Goal: Task Accomplishment & Management: Complete application form

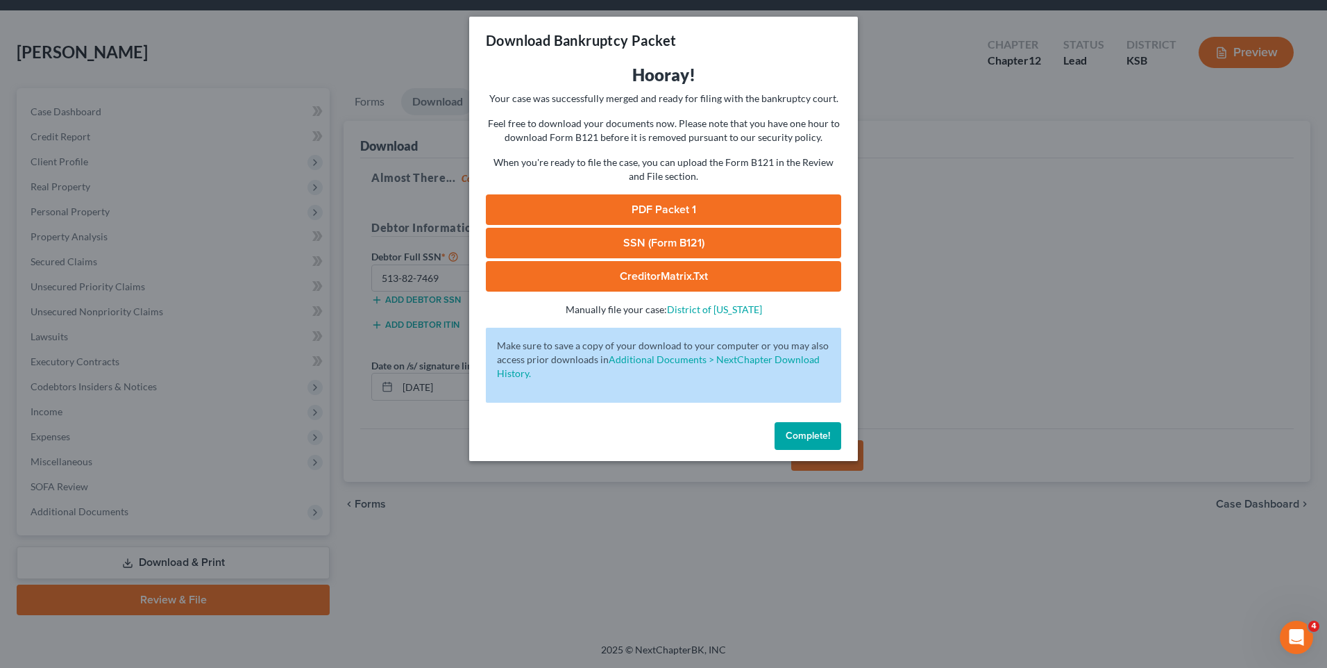
click at [817, 441] on span "Complete!" at bounding box center [808, 436] width 44 height 12
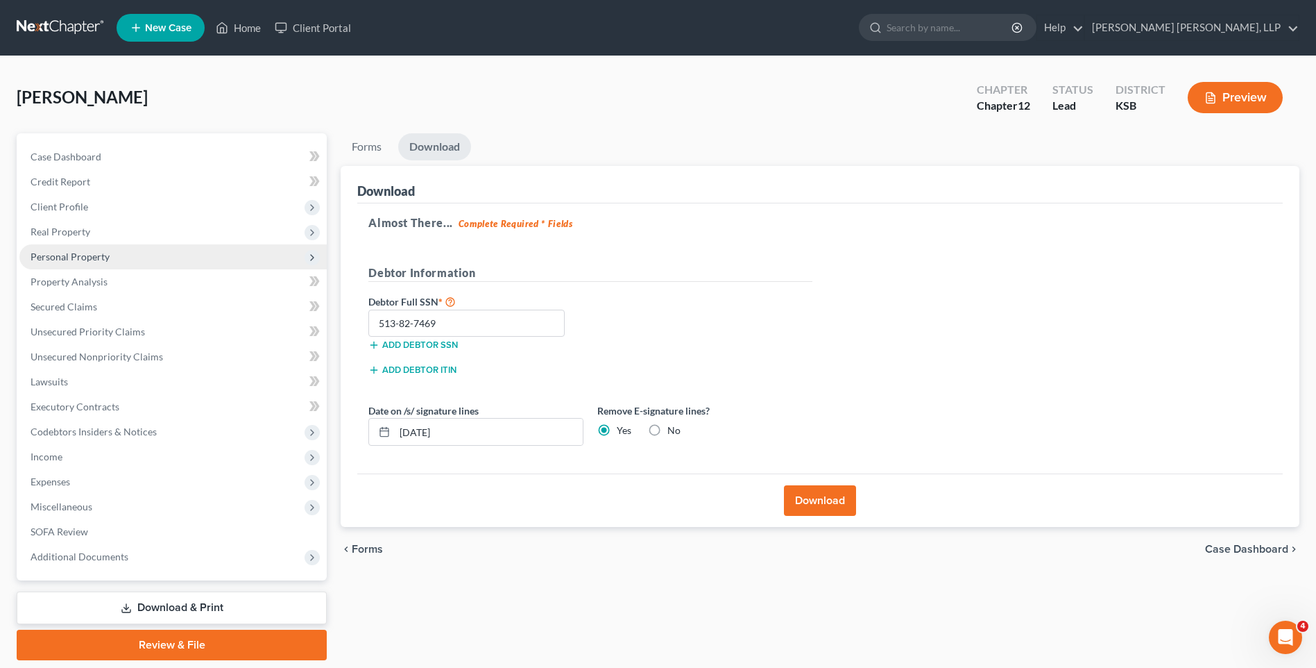
click at [71, 259] on span "Personal Property" at bounding box center [70, 257] width 79 height 12
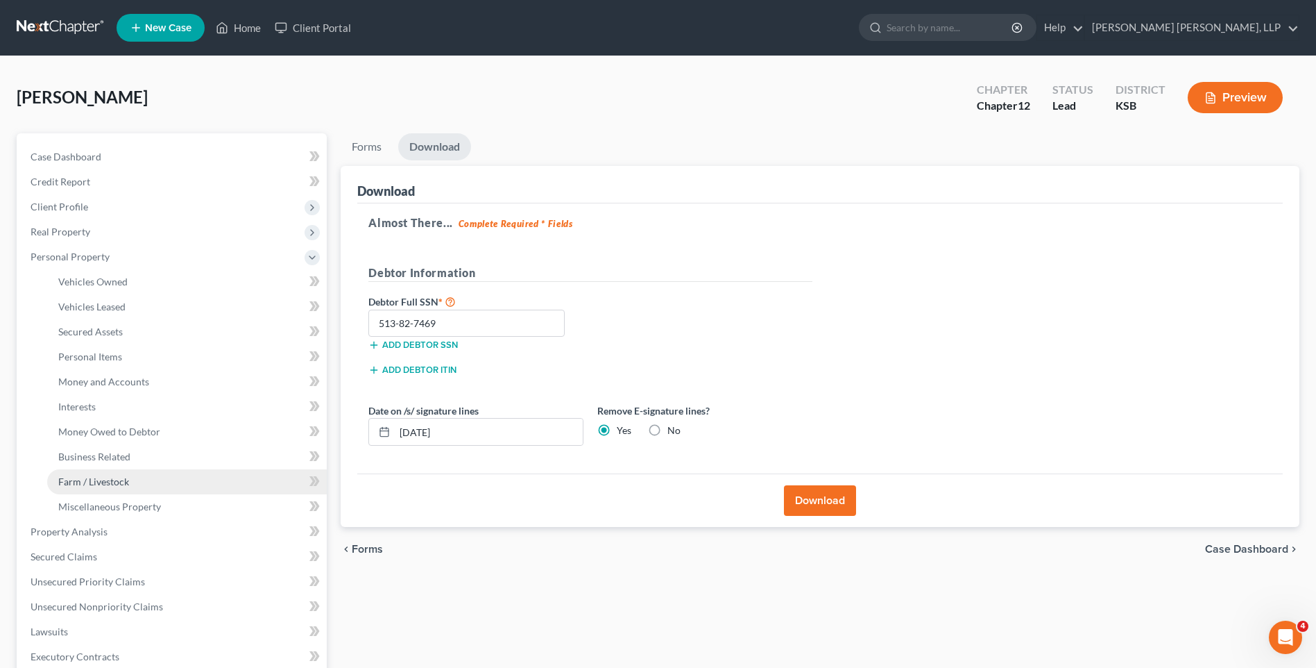
click at [118, 470] on link "Farm / Livestock" at bounding box center [187, 481] width 280 height 25
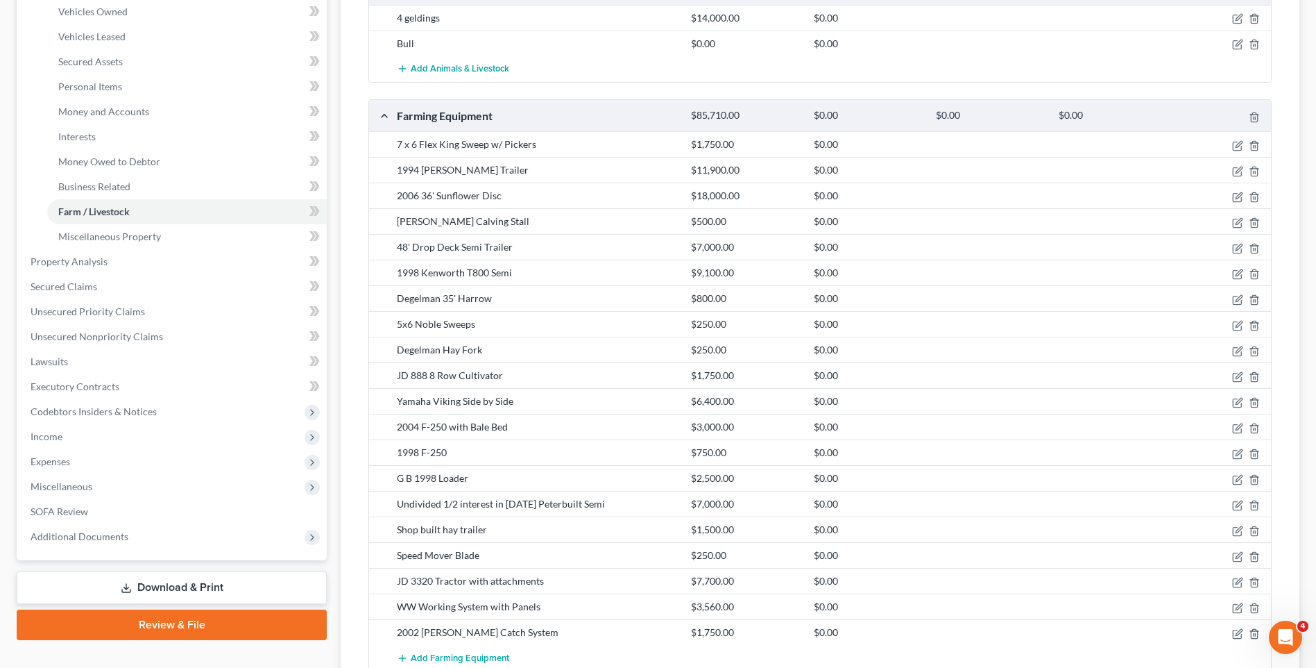
scroll to position [208, 0]
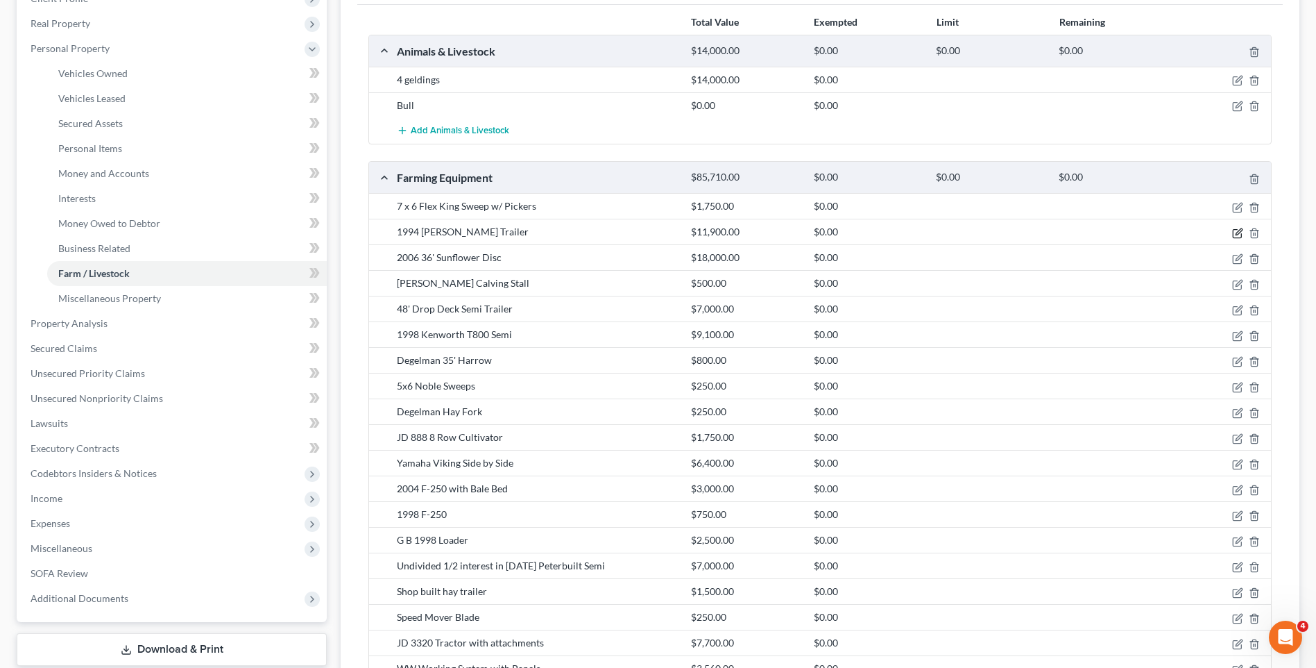
click at [1234, 230] on icon "button" at bounding box center [1237, 233] width 11 height 11
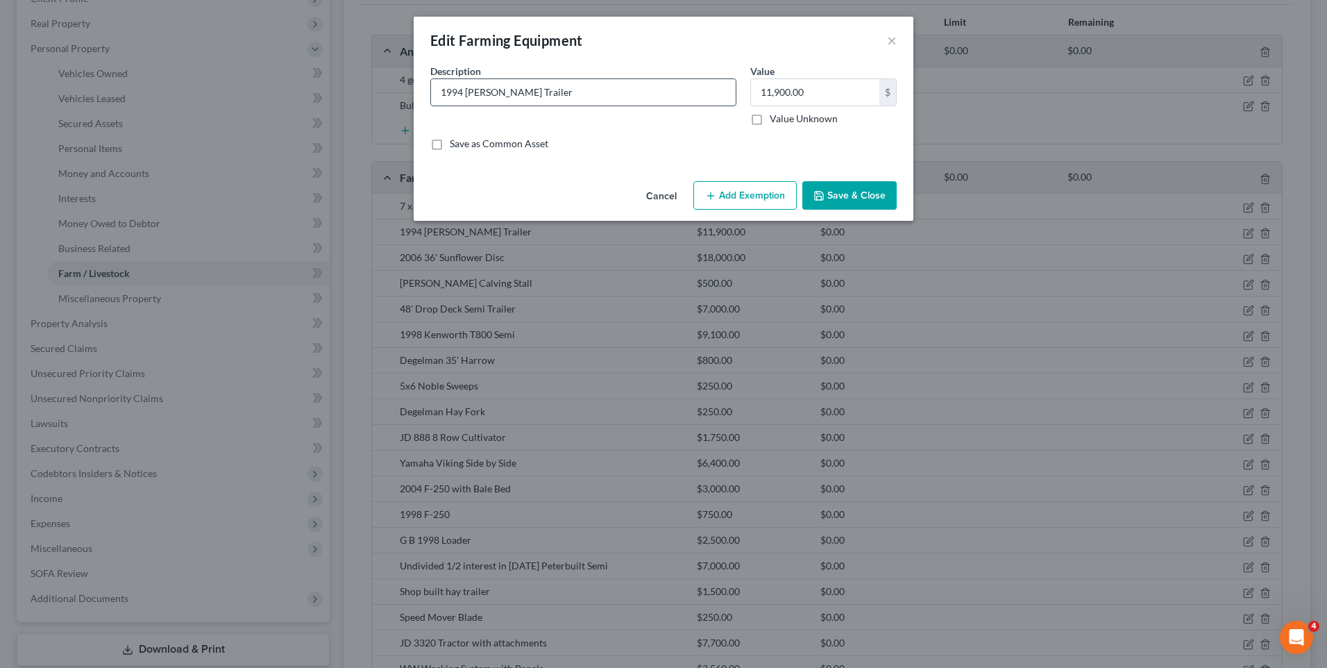
click at [439, 92] on input "1994 [PERSON_NAME] Trailer" at bounding box center [583, 92] width 305 height 26
type input "1/2 interest in [DATE] [PERSON_NAME] Trailer"
type input "6,000"
click at [830, 192] on button "Save & Close" at bounding box center [849, 195] width 94 height 29
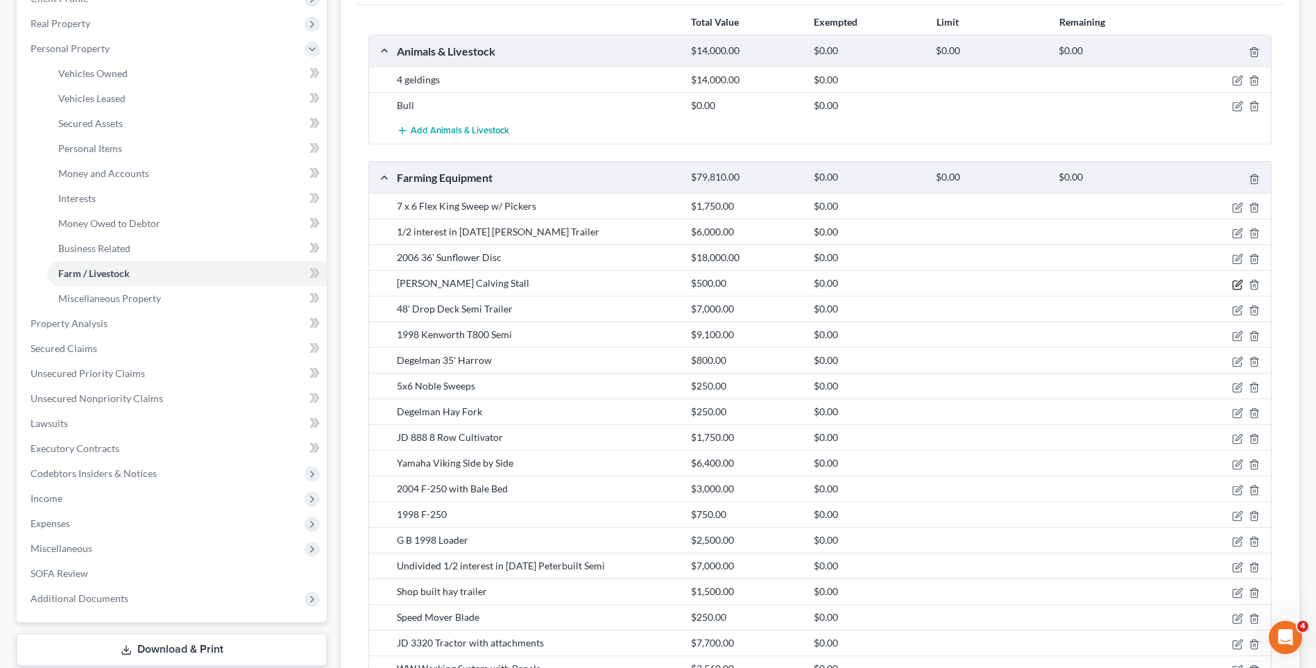
click at [1233, 285] on icon "button" at bounding box center [1237, 284] width 8 height 8
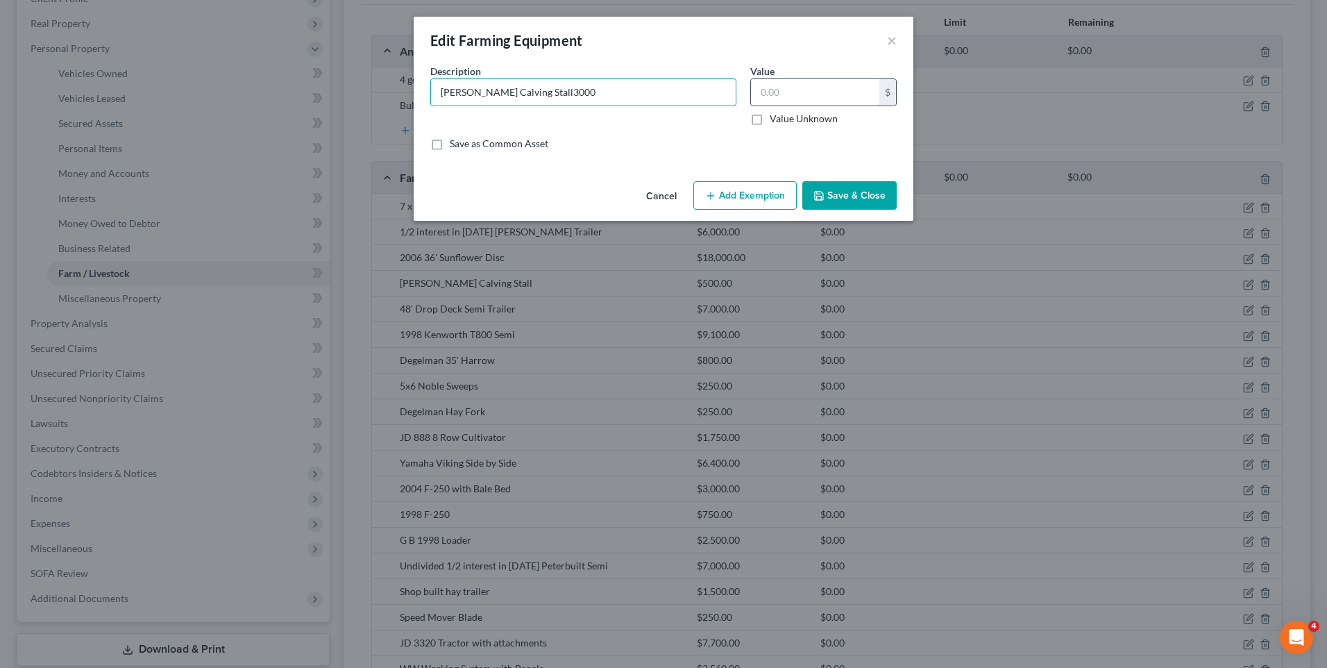
type input "[PERSON_NAME] Calving Stall3000"
click at [765, 94] on input "text" at bounding box center [815, 92] width 128 height 26
type input "3,000"
click at [850, 196] on button "Save & Close" at bounding box center [849, 195] width 94 height 29
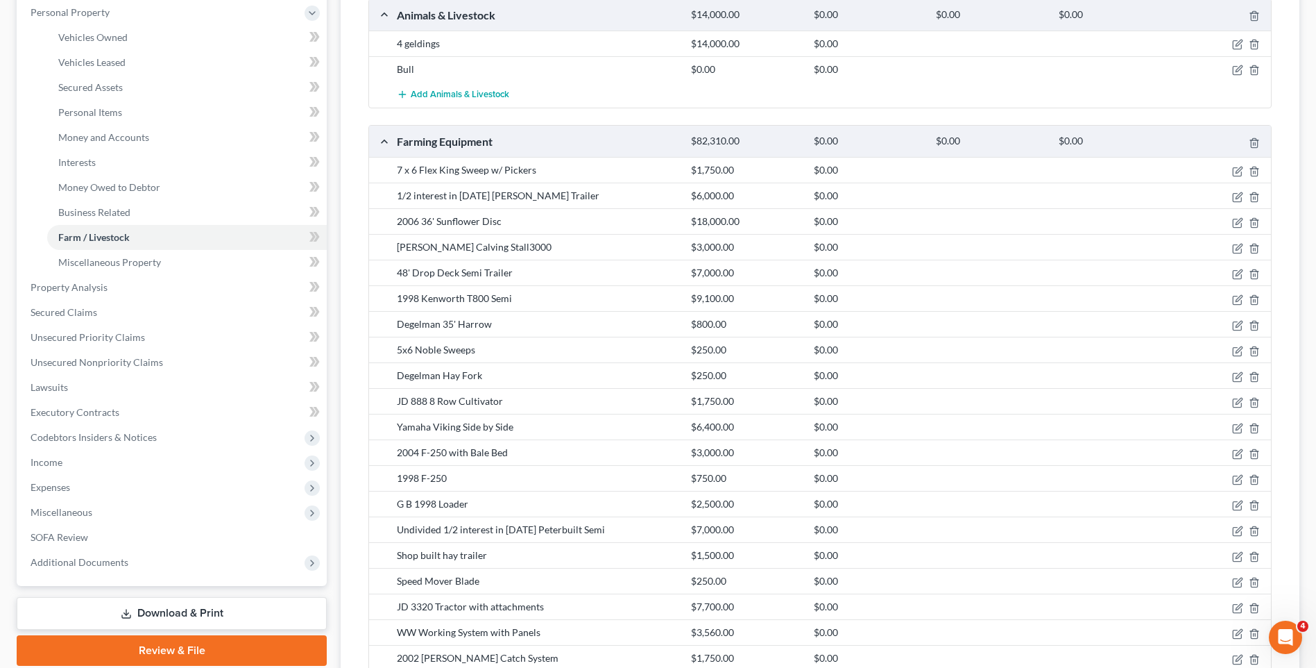
scroll to position [278, 0]
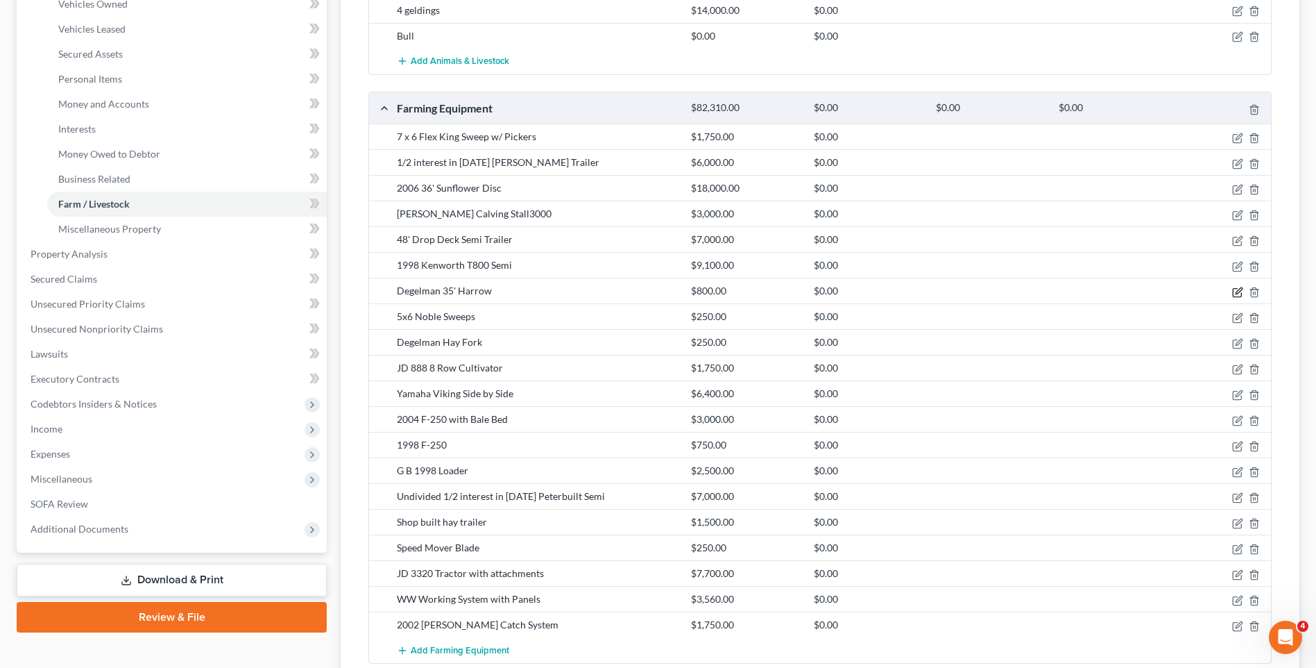
click at [1238, 293] on icon "button" at bounding box center [1239, 290] width 6 height 6
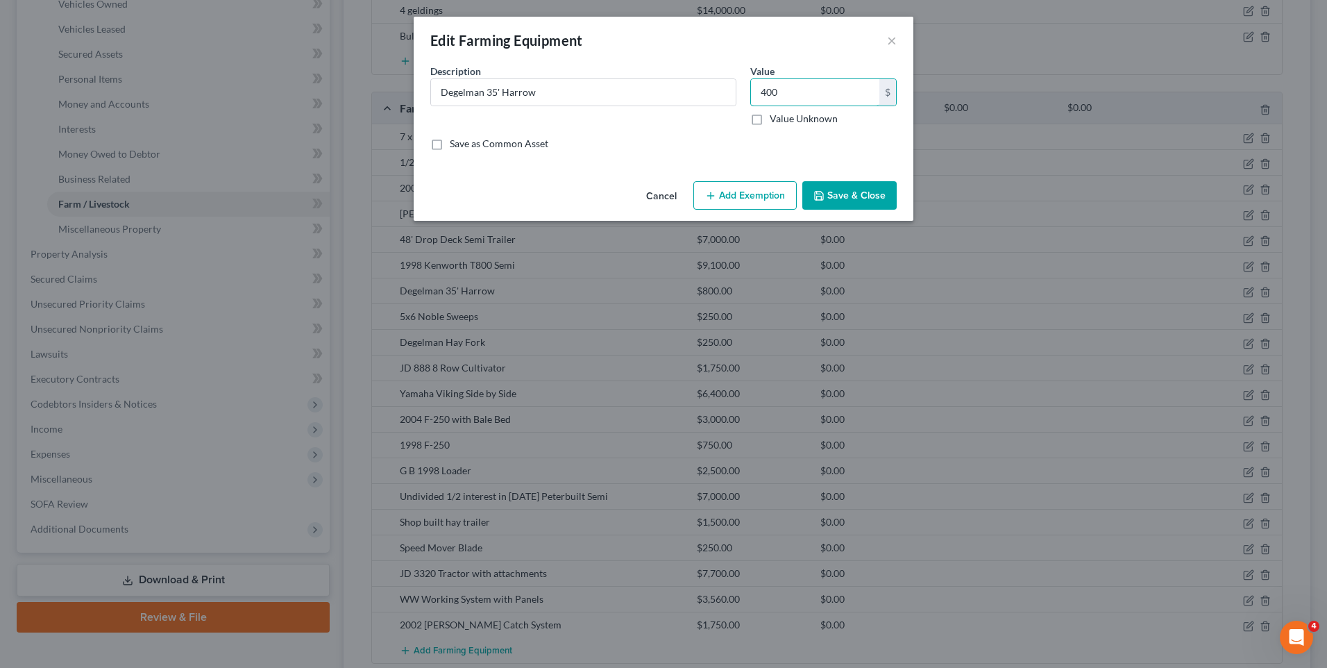
type input "400"
click at [842, 201] on button "Save & Close" at bounding box center [849, 195] width 94 height 29
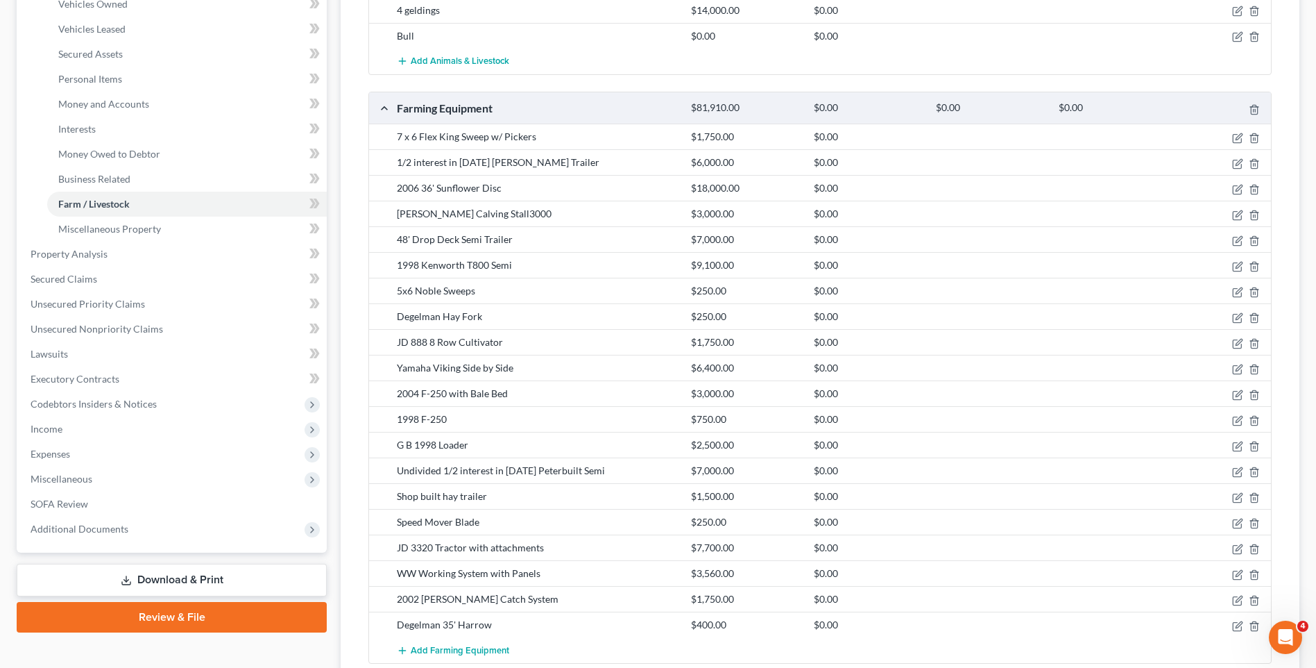
click at [425, 342] on div "JD 888 8 Row Cultivator" at bounding box center [537, 342] width 294 height 14
click at [1234, 343] on icon "button" at bounding box center [1237, 343] width 11 height 11
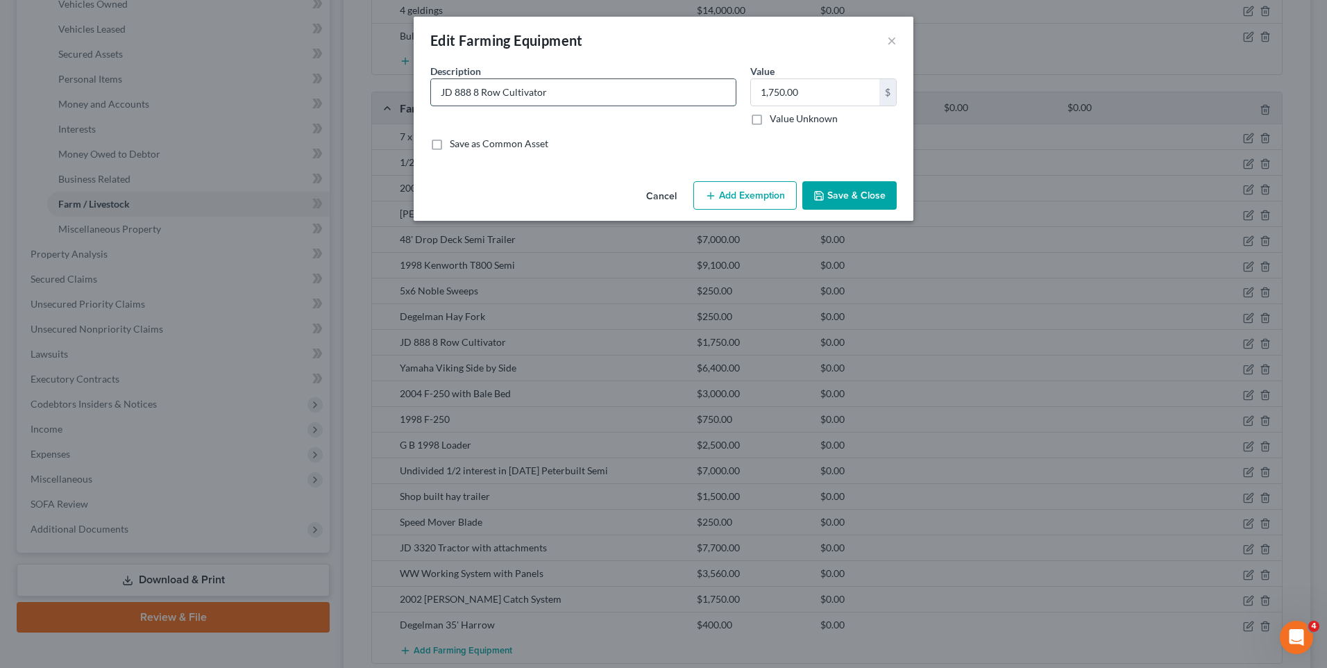
click at [470, 99] on input "JD 888 8 Row Cultivator" at bounding box center [583, 92] width 305 height 26
type input "JD 886 8 Row Cultivator"
click at [833, 192] on button "Save & Close" at bounding box center [849, 195] width 94 height 29
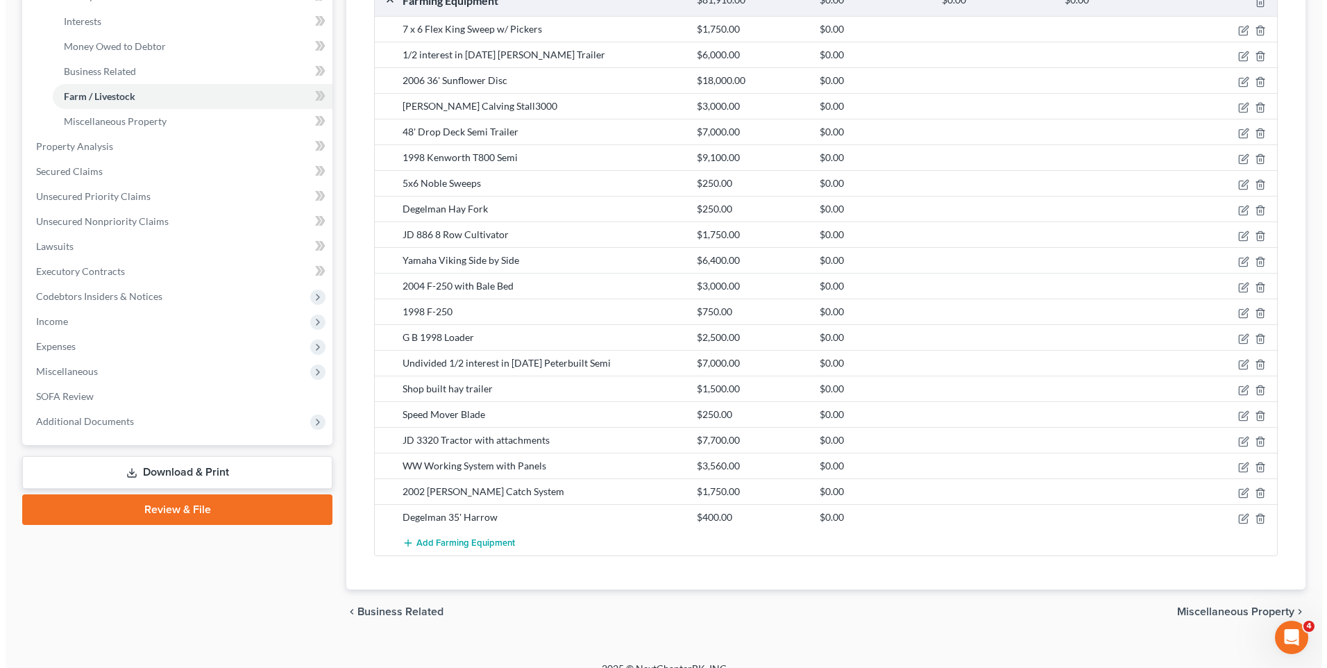
scroll to position [404, 0]
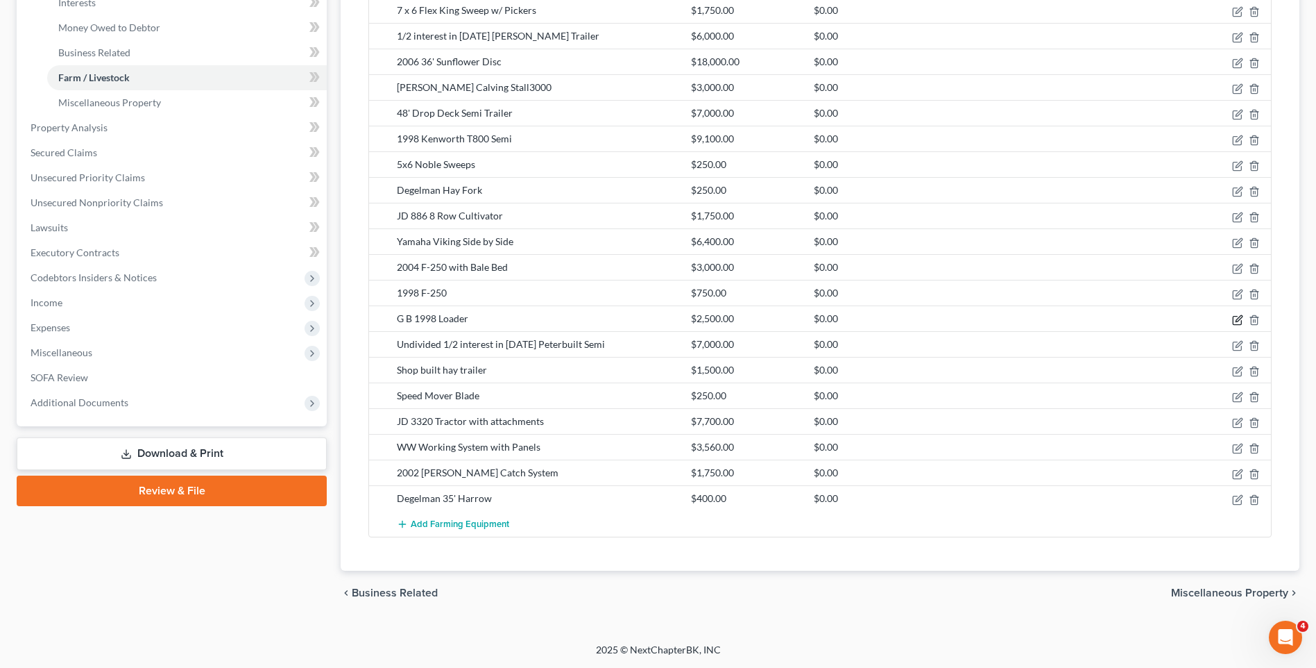
click at [1234, 321] on icon "button" at bounding box center [1237, 319] width 11 height 11
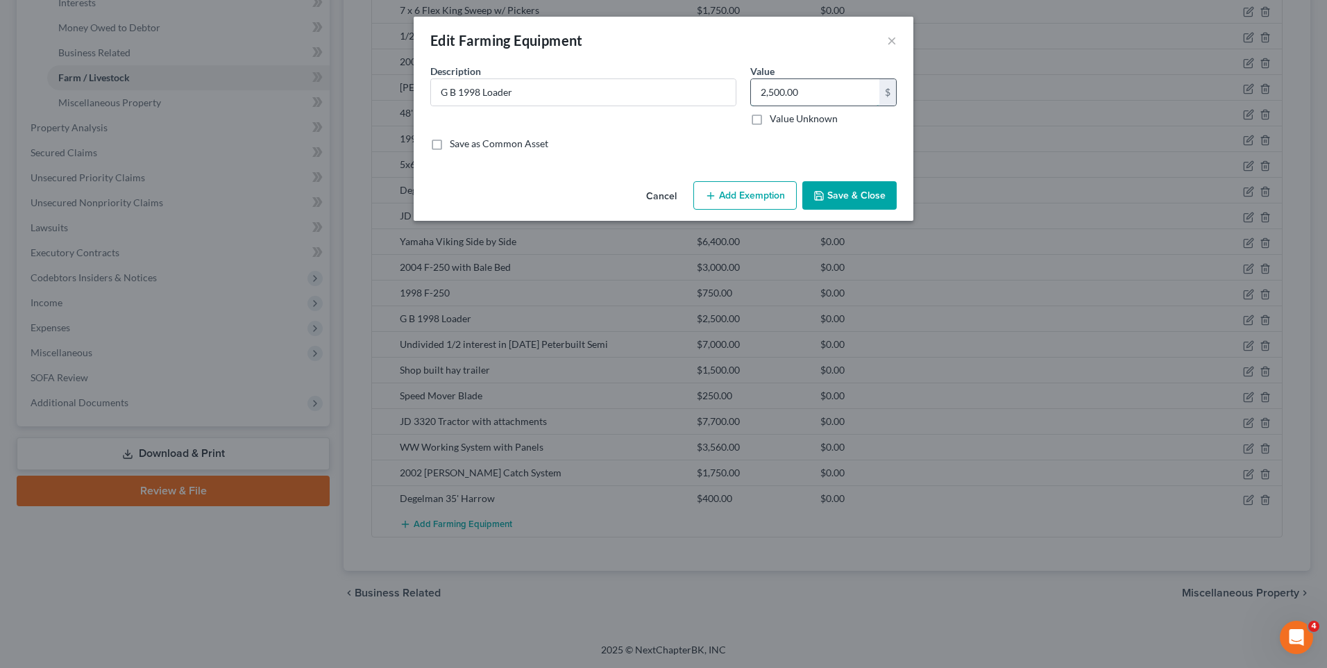
click at [774, 94] on input "2,500.00" at bounding box center [815, 92] width 128 height 26
type input "2,000"
click at [861, 192] on button "Save & Close" at bounding box center [849, 195] width 94 height 29
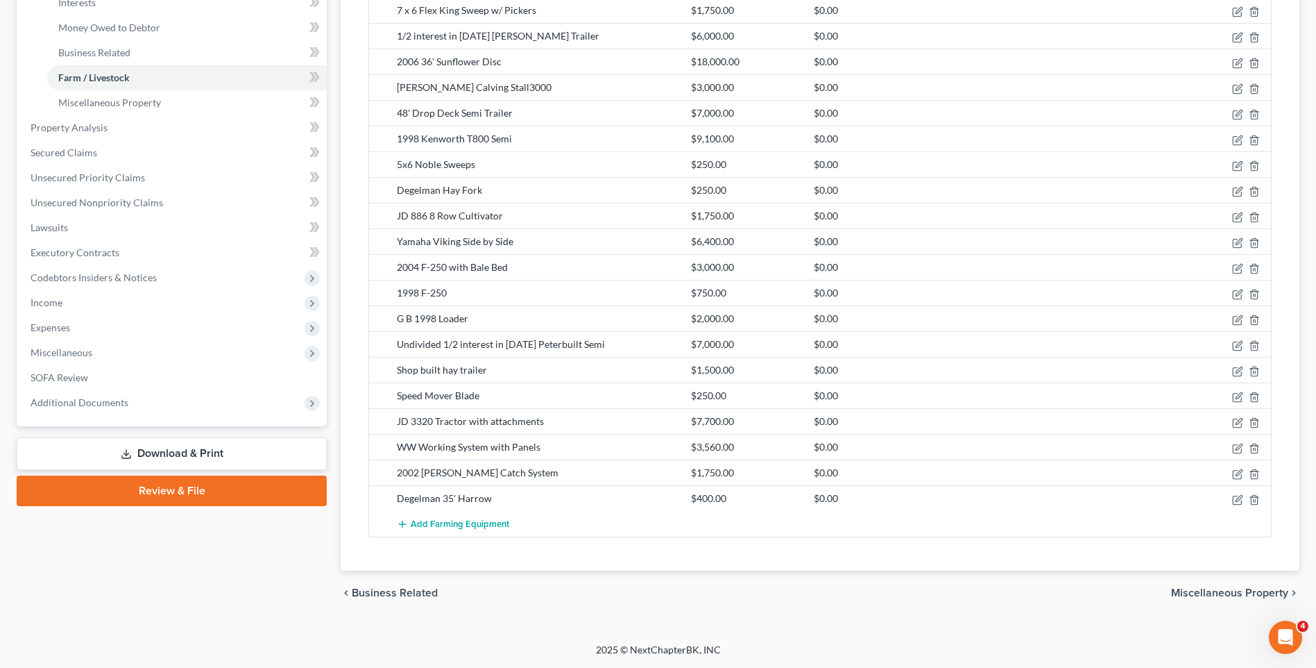
click at [520, 346] on div "Undivided 1/2 interest in [DATE] Peterbuilt Semi" at bounding box center [537, 344] width 294 height 14
click at [1243, 346] on icon "button" at bounding box center [1237, 345] width 11 height 11
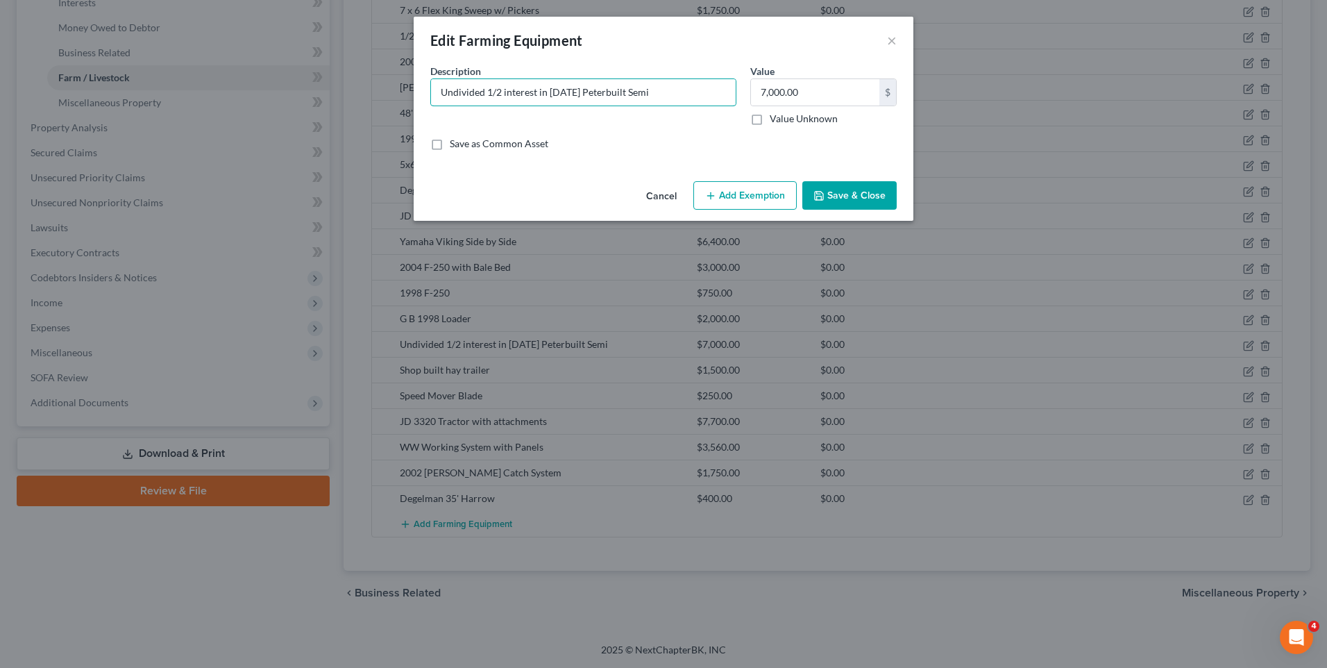
drag, startPoint x: 547, startPoint y: 93, endPoint x: 419, endPoint y: 93, distance: 128.4
click at [419, 93] on div "An exemption set must first be selected from the Filing Information section. Co…" at bounding box center [664, 120] width 500 height 112
type input "1994 Peterbuilt Semi"
click at [767, 89] on input "7,000.00" at bounding box center [815, 92] width 128 height 26
type input "15,000"
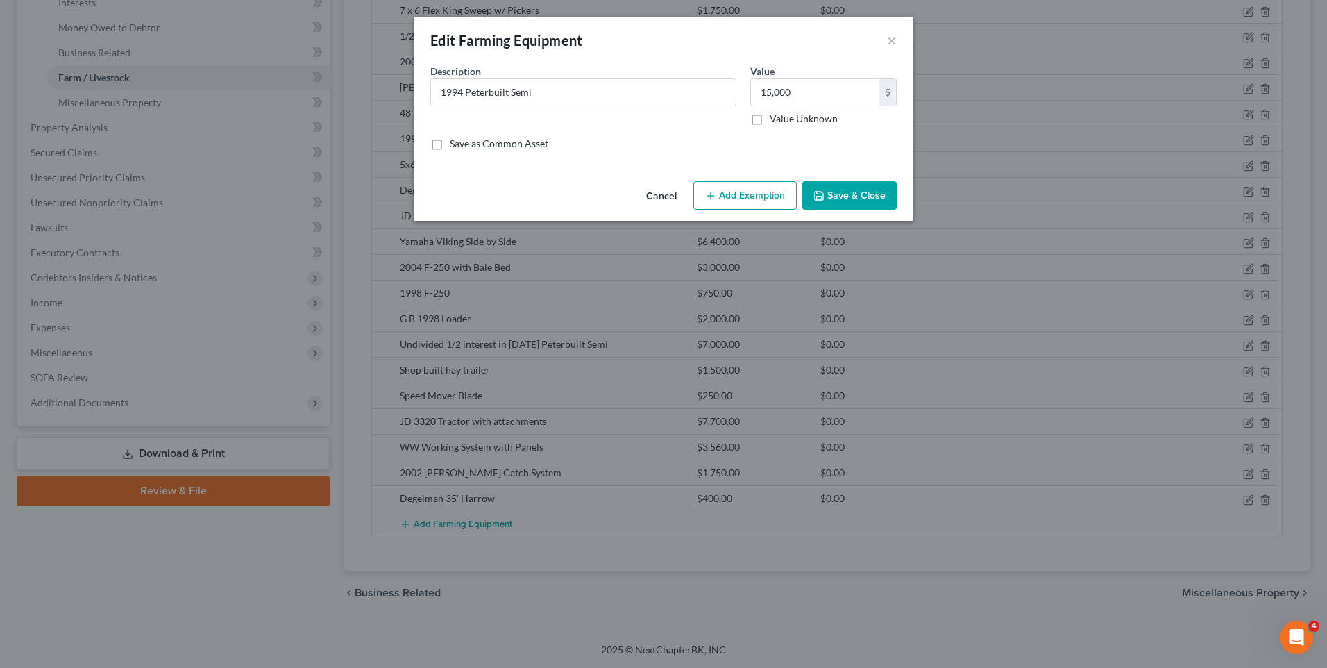
click at [866, 198] on button "Save & Close" at bounding box center [849, 195] width 94 height 29
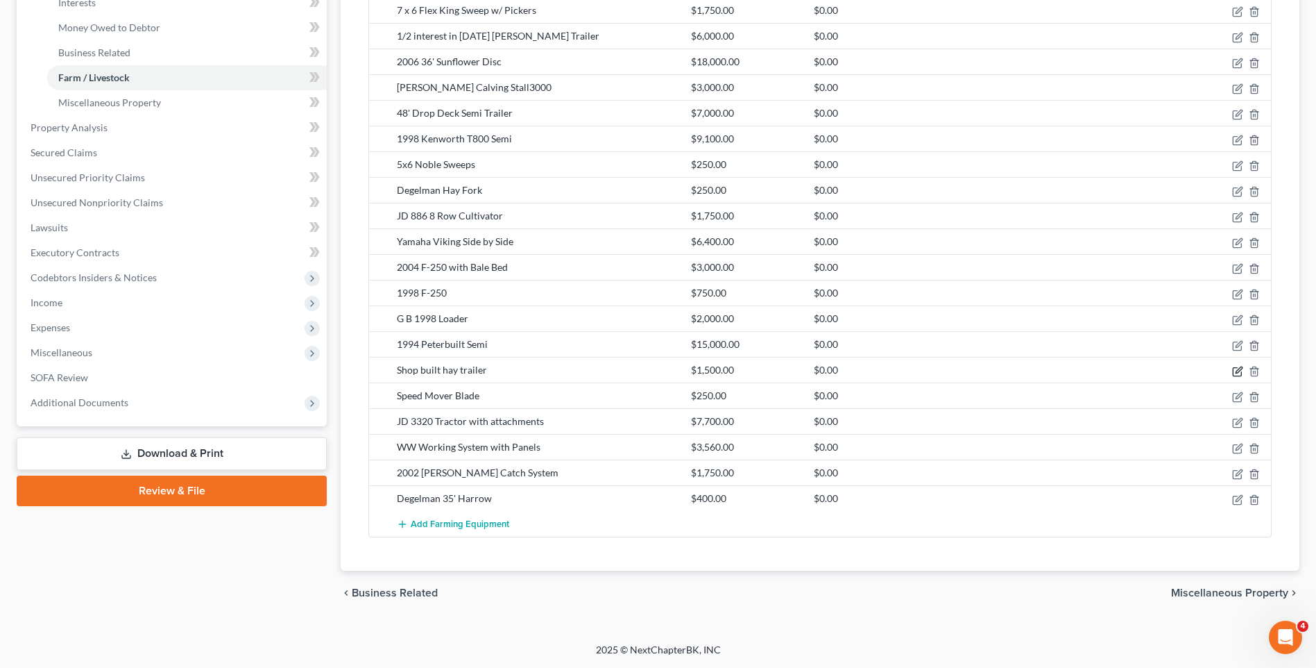
click at [1239, 371] on icon "button" at bounding box center [1239, 369] width 6 height 6
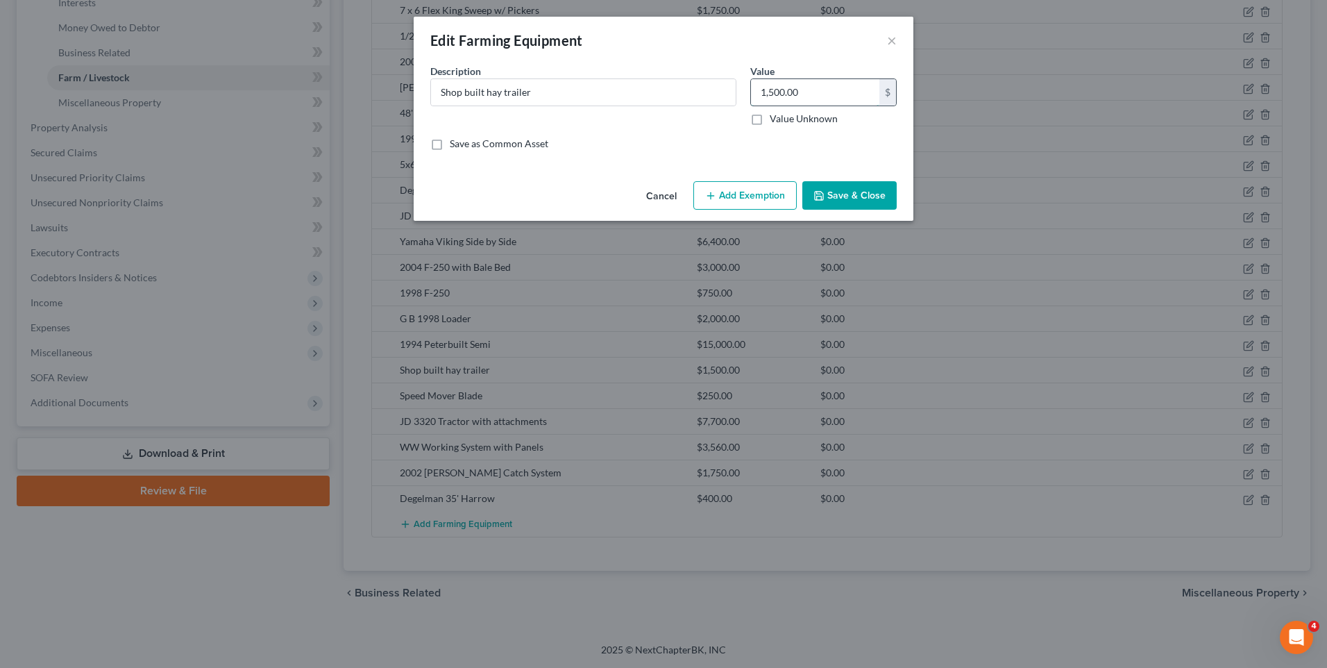
drag, startPoint x: 772, startPoint y: 84, endPoint x: 810, endPoint y: 92, distance: 38.2
click at [772, 85] on input "1,500.00" at bounding box center [815, 92] width 128 height 26
type input "1,000"
click at [867, 185] on button "Save & Close" at bounding box center [849, 195] width 94 height 29
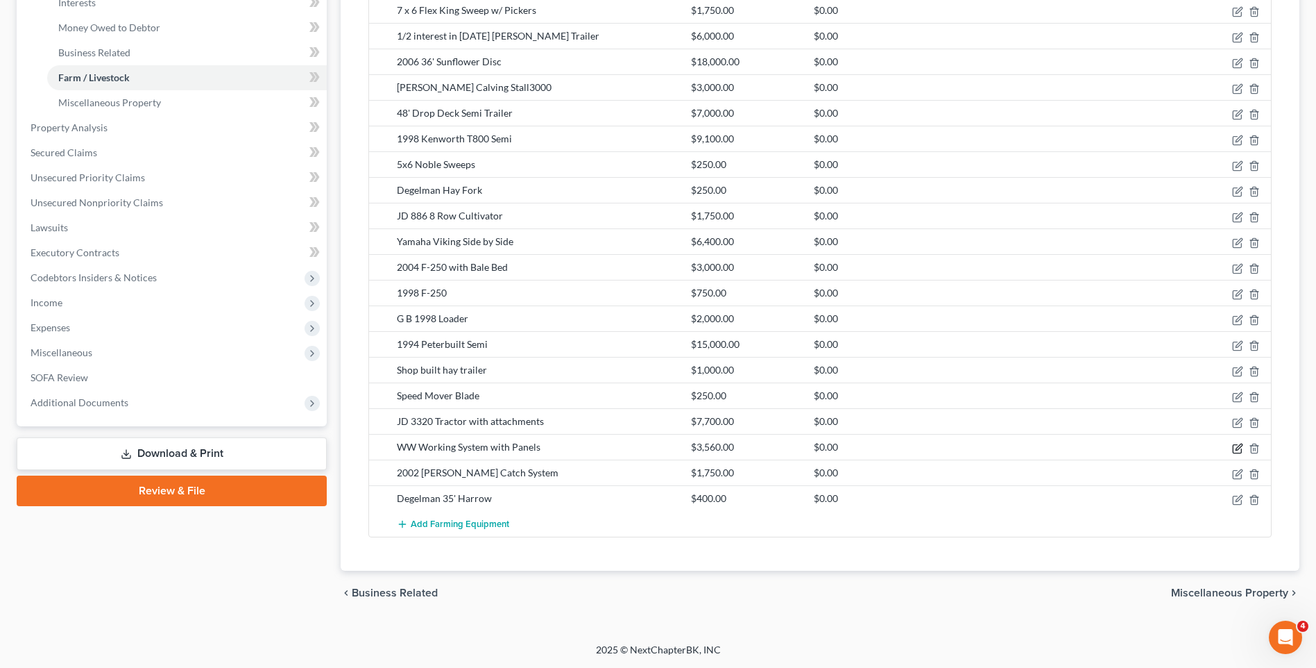
click at [1239, 450] on icon "button" at bounding box center [1237, 448] width 11 height 11
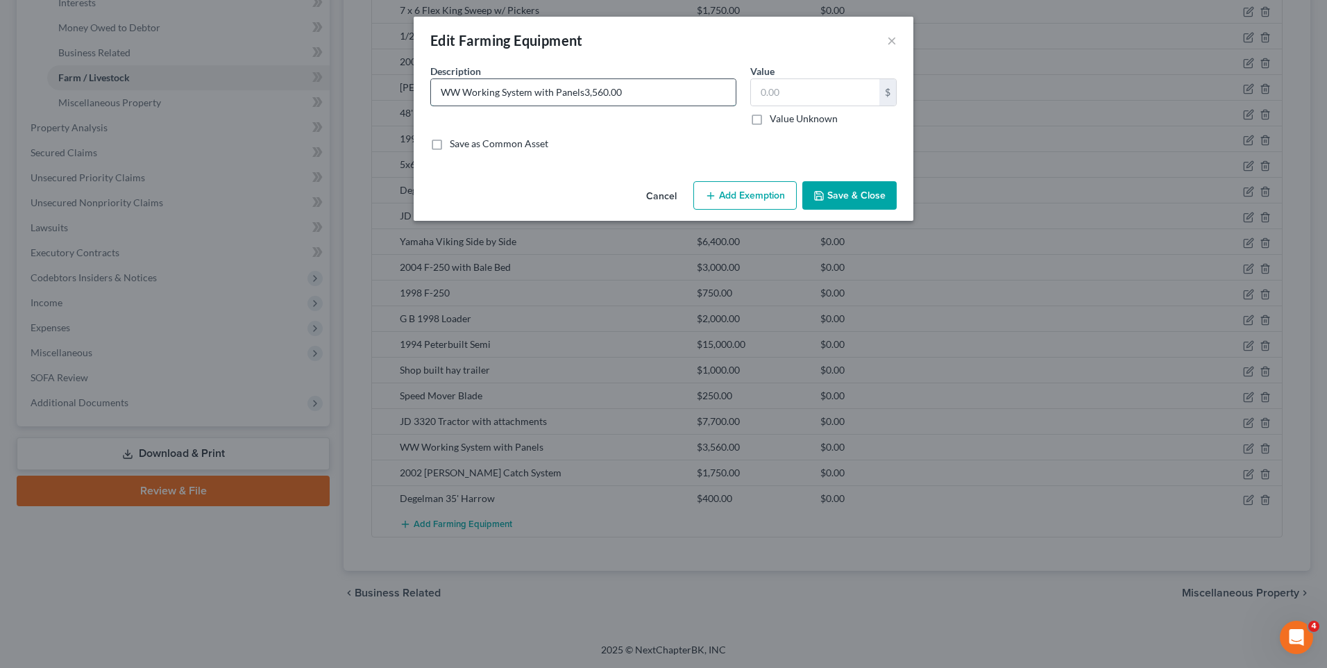
type input "WW Working System with Panels"
type input "2,500"
click at [860, 197] on button "Save & Close" at bounding box center [849, 195] width 94 height 29
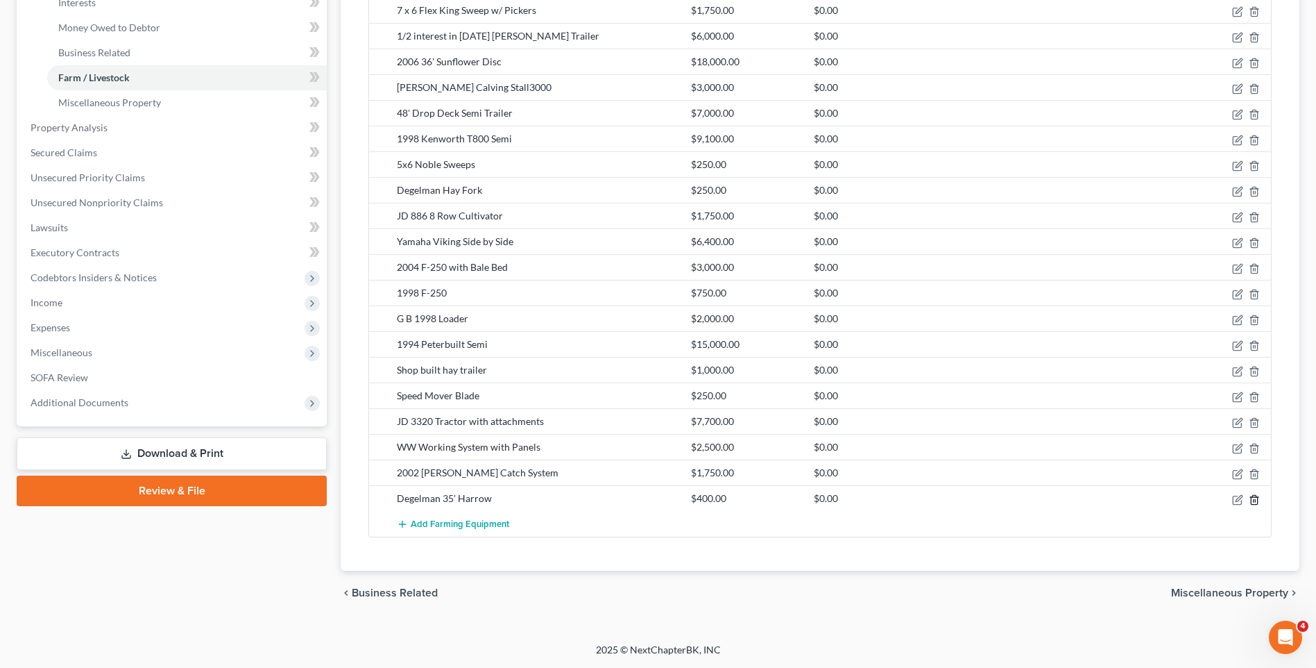
click at [1255, 500] on icon "button" at bounding box center [1254, 499] width 11 height 11
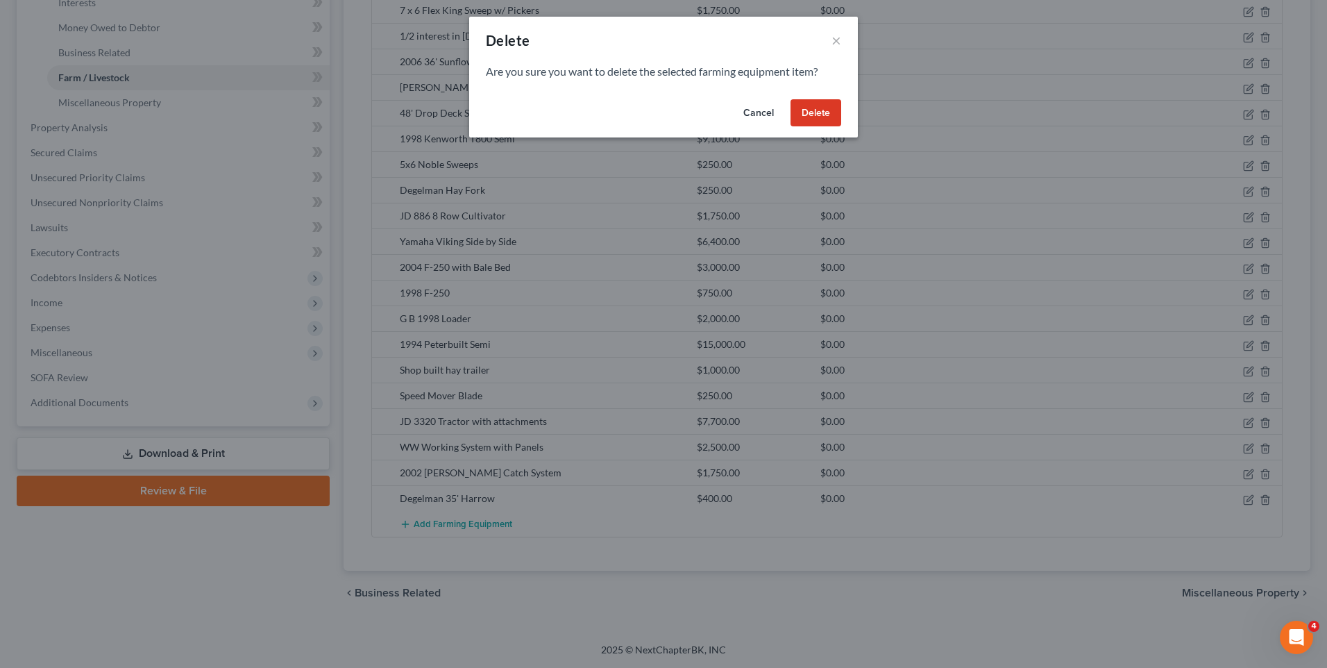
click at [817, 110] on button "Delete" at bounding box center [815, 113] width 51 height 28
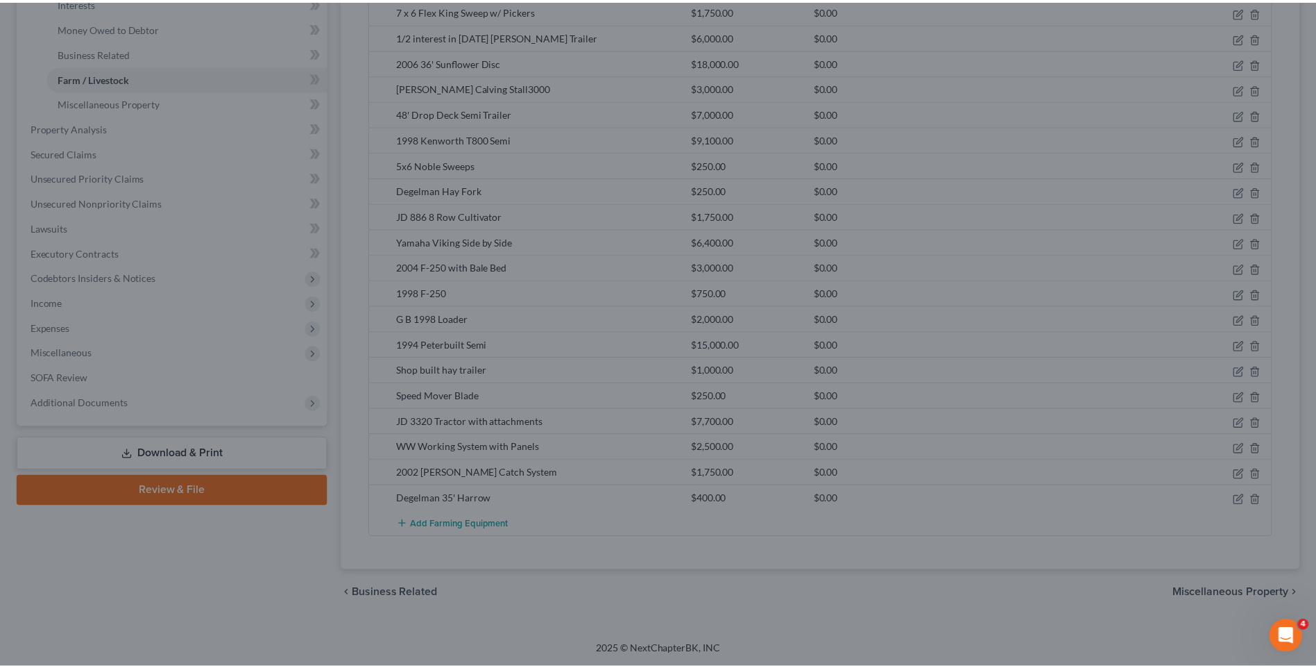
scroll to position [378, 0]
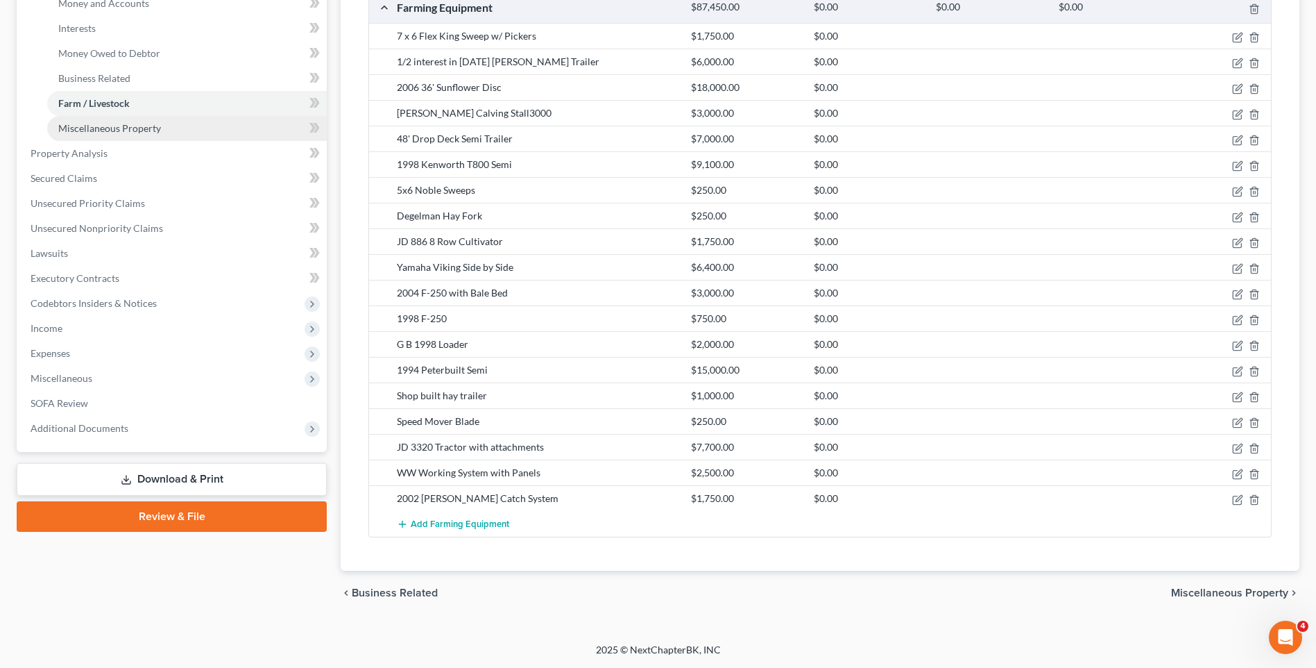
click at [128, 126] on span "Miscellaneous Property" at bounding box center [109, 128] width 103 height 12
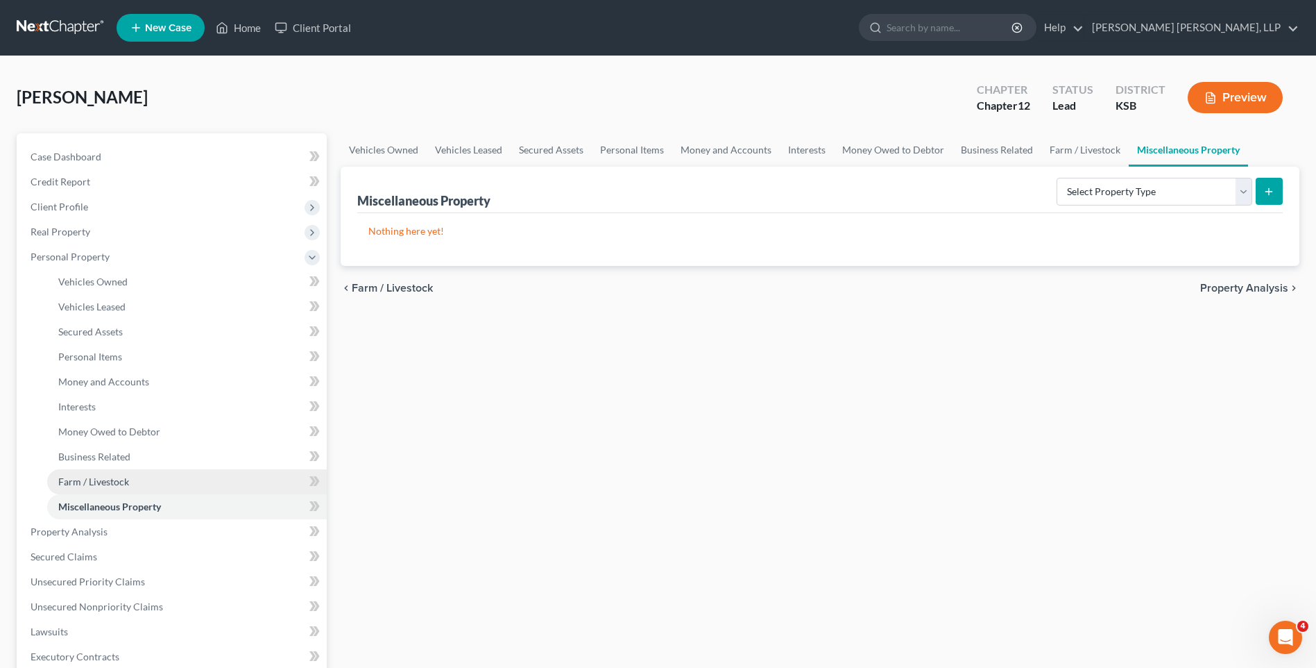
click at [93, 477] on span "Farm / Livestock" at bounding box center [93, 481] width 71 height 12
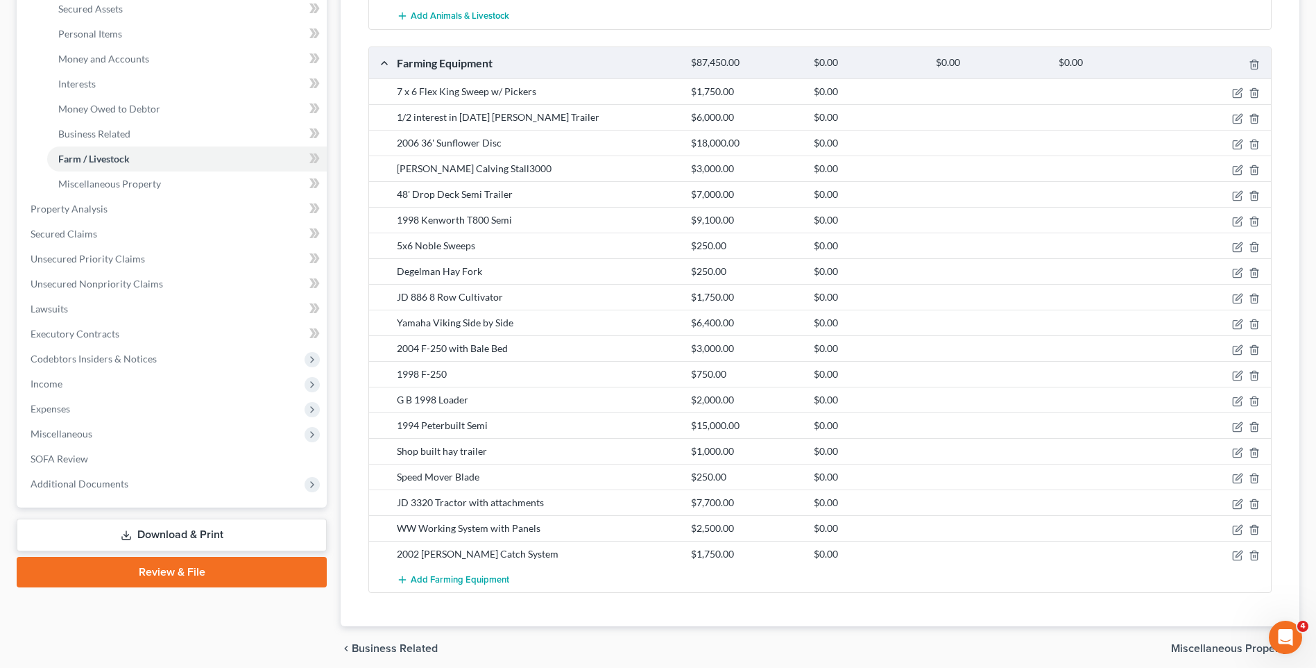
scroll to position [347, 0]
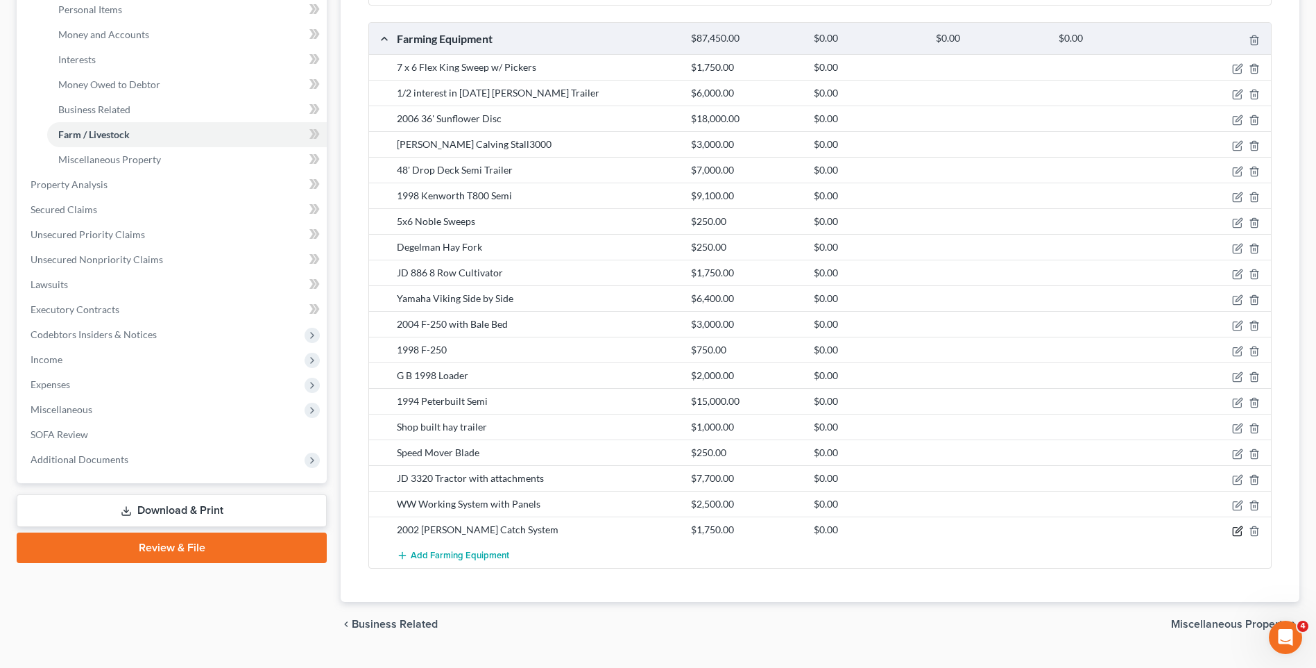
click at [1236, 528] on icon "button" at bounding box center [1237, 530] width 11 height 11
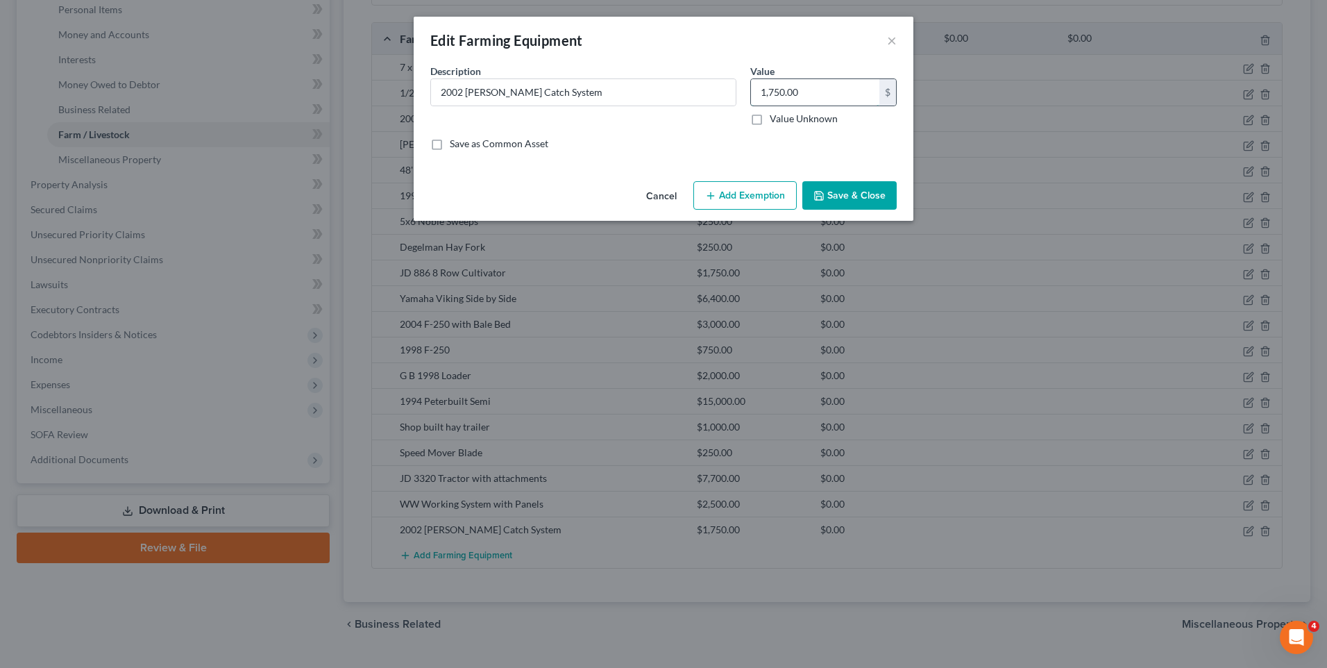
click at [772, 91] on input "1,750.00" at bounding box center [815, 92] width 128 height 26
type input "1,500"
click at [841, 194] on button "Save & Close" at bounding box center [849, 195] width 94 height 29
